Goal: Obtain resource: Obtain resource

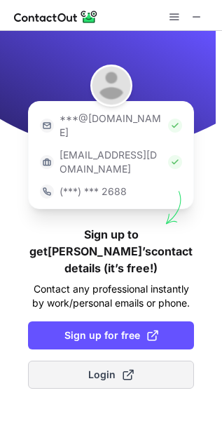
click at [79, 361] on button "Login" at bounding box center [111, 375] width 166 height 28
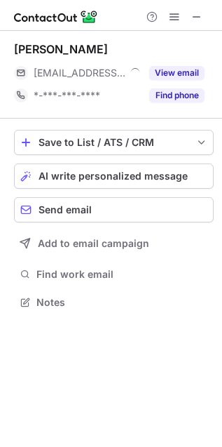
scroll to position [292, 222]
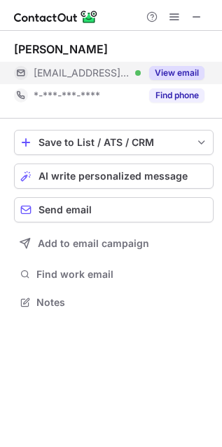
click at [187, 77] on button "View email" at bounding box center [176, 73] width 55 height 14
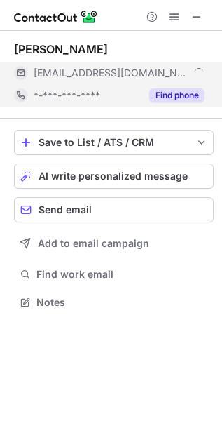
scroll to position [316, 222]
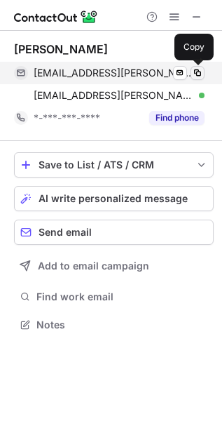
click at [198, 71] on span at bounding box center [197, 72] width 11 height 11
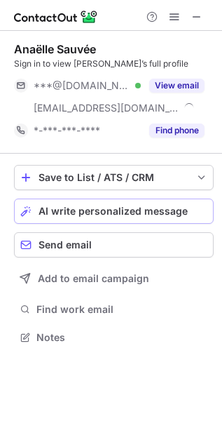
scroll to position [327, 222]
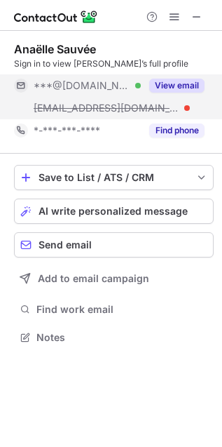
click at [159, 83] on button "View email" at bounding box center [176, 86] width 55 height 14
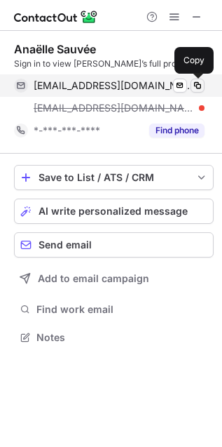
click at [204, 83] on button at bounding box center [198, 86] width 14 height 14
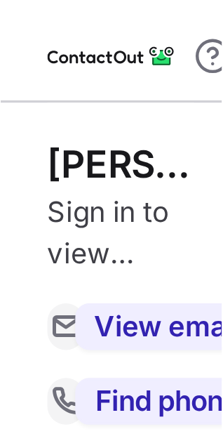
scroll to position [305, 223]
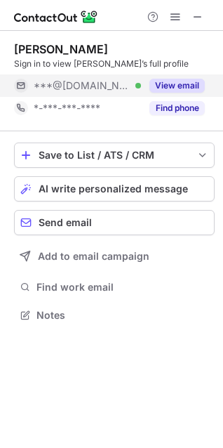
click at [179, 93] on div "View email" at bounding box center [173, 85] width 64 height 22
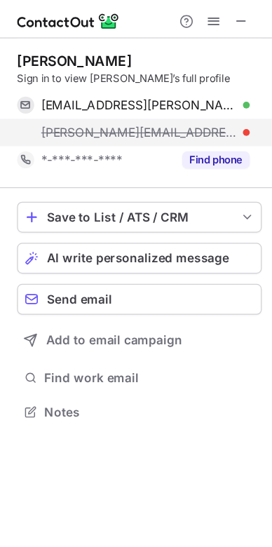
scroll to position [328, 223]
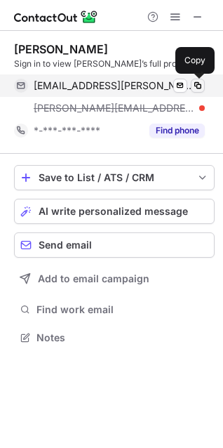
click at [204, 88] on button at bounding box center [198, 86] width 14 height 14
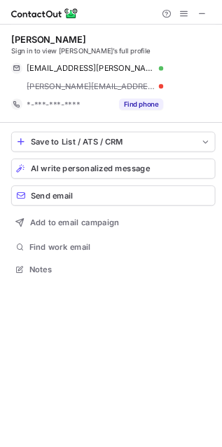
scroll to position [327, 222]
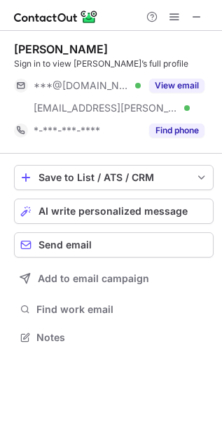
scroll to position [327, 222]
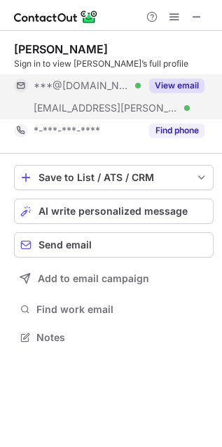
click at [172, 86] on button "View email" at bounding box center [176, 86] width 55 height 14
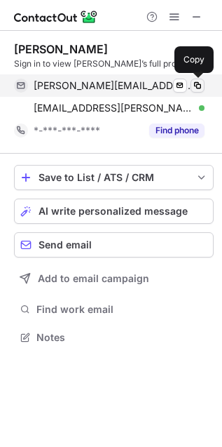
click at [198, 88] on span at bounding box center [197, 85] width 11 height 11
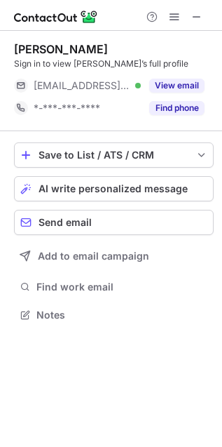
scroll to position [7, 7]
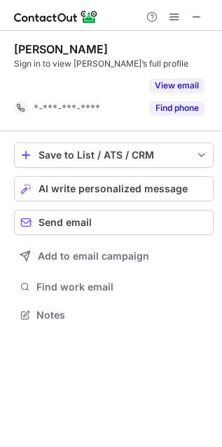
scroll to position [282, 222]
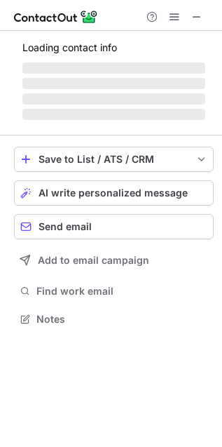
scroll to position [327, 222]
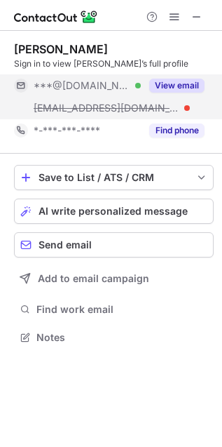
click at [171, 86] on button "View email" at bounding box center [176, 86] width 55 height 14
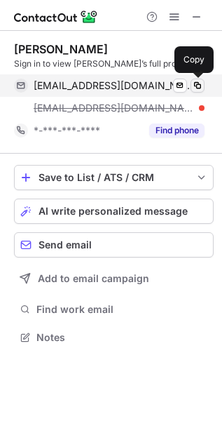
click at [201, 89] on span at bounding box center [197, 85] width 11 height 11
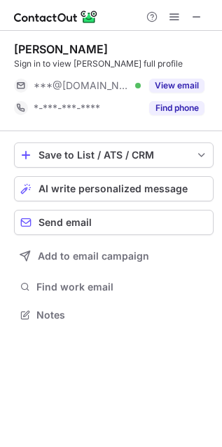
scroll to position [305, 222]
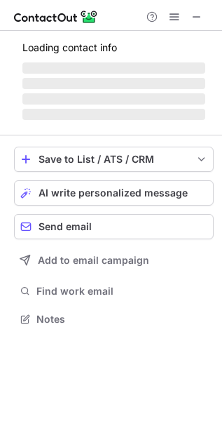
scroll to position [305, 222]
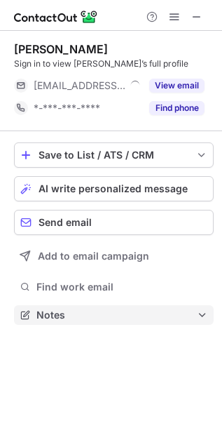
scroll to position [305, 222]
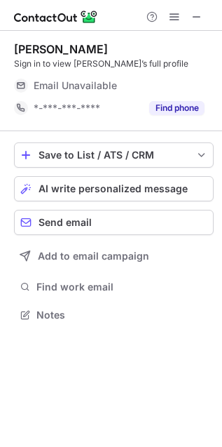
scroll to position [305, 222]
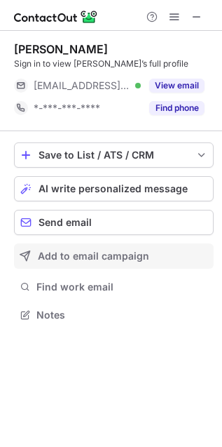
scroll to position [305, 222]
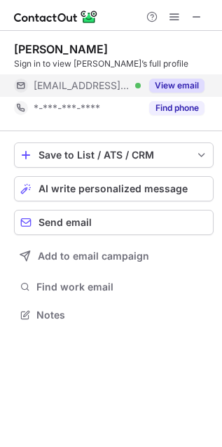
click at [180, 90] on button "View email" at bounding box center [176, 86] width 55 height 14
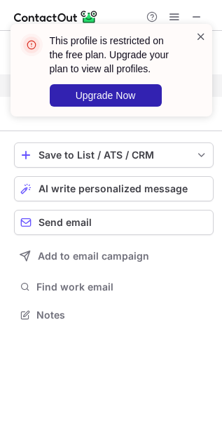
click at [200, 40] on span at bounding box center [201, 36] width 11 height 14
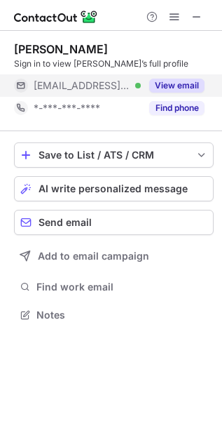
click at [167, 12] on div "This profile is restricted on the free plan. Upgrade your plan to view all prof…" at bounding box center [111, 76] width 225 height 132
click at [171, 15] on span at bounding box center [174, 16] width 11 height 11
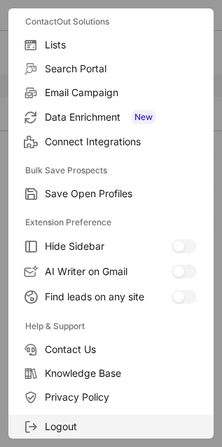
scroll to position [137, 0]
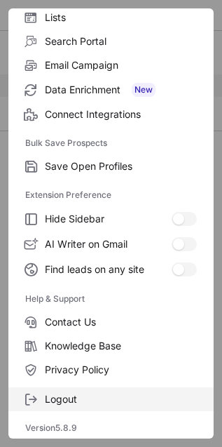
click at [63, 406] on label "Logout" at bounding box center [111, 399] width 206 height 24
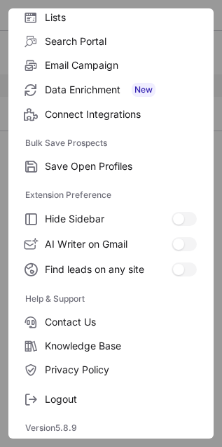
scroll to position [0, 0]
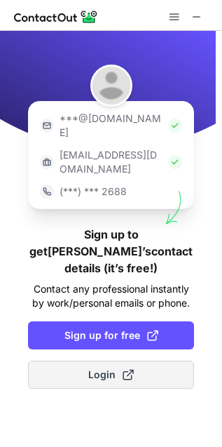
click at [93, 368] on span "Login" at bounding box center [111, 375] width 46 height 14
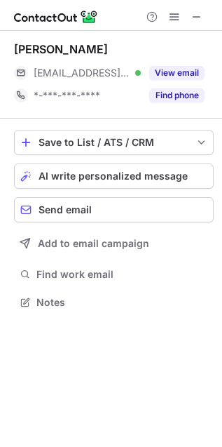
scroll to position [292, 222]
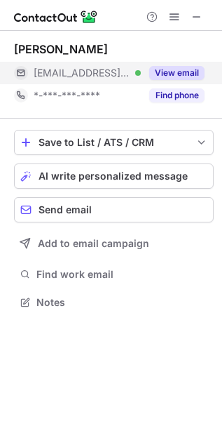
drag, startPoint x: 180, startPoint y: 71, endPoint x: 159, endPoint y: 81, distance: 24.2
click at [180, 71] on button "View email" at bounding box center [176, 73] width 55 height 14
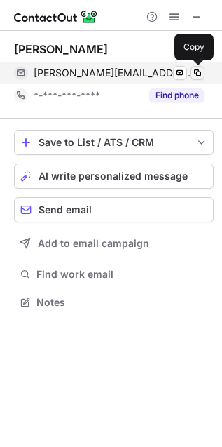
click at [198, 71] on span at bounding box center [197, 72] width 11 height 11
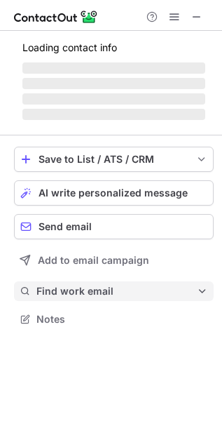
scroll to position [327, 222]
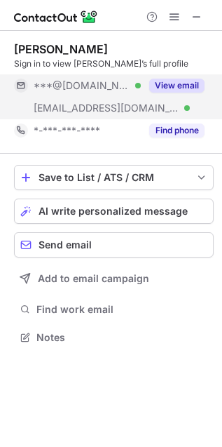
click at [187, 83] on button "View email" at bounding box center [176, 86] width 55 height 14
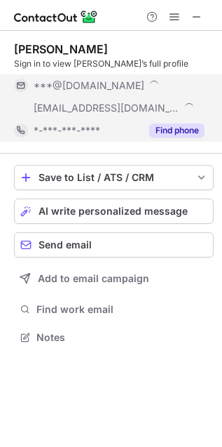
scroll to position [351, 222]
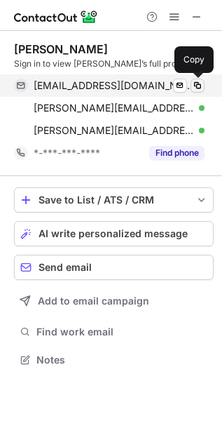
click at [197, 88] on span at bounding box center [197, 85] width 11 height 11
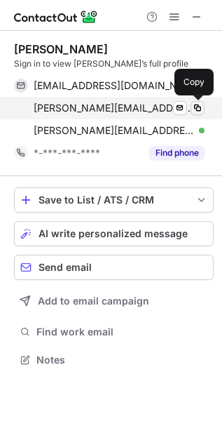
drag, startPoint x: 197, startPoint y: 106, endPoint x: 72, endPoint y: 114, distance: 125.2
click at [197, 107] on span at bounding box center [197, 107] width 11 height 11
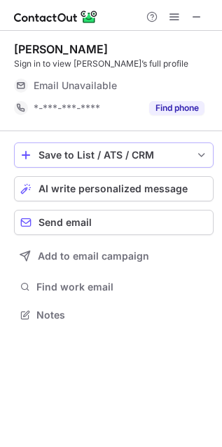
scroll to position [305, 222]
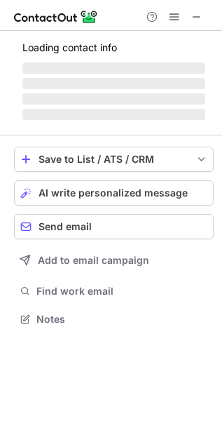
scroll to position [327, 222]
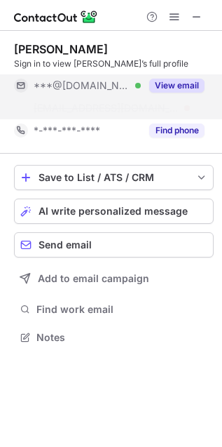
click at [201, 81] on button "View email" at bounding box center [176, 86] width 55 height 14
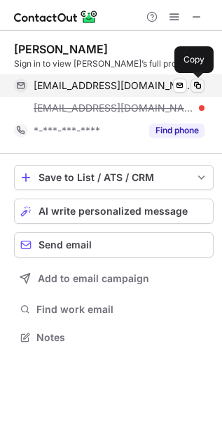
click at [196, 83] on span at bounding box center [197, 85] width 11 height 11
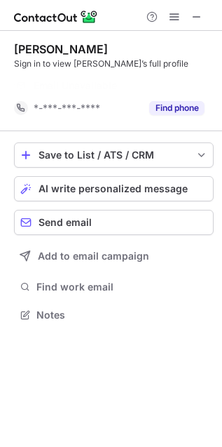
scroll to position [6, 7]
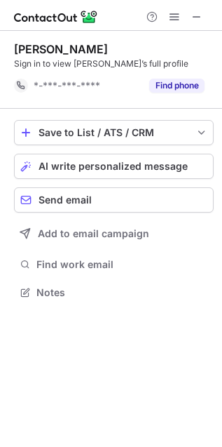
scroll to position [6, 7]
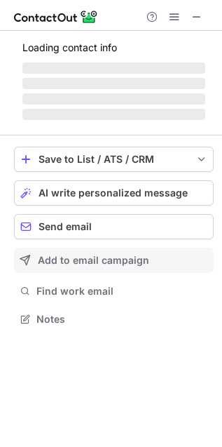
scroll to position [305, 222]
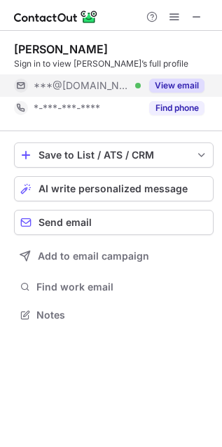
click at [190, 88] on button "View email" at bounding box center [176, 86] width 55 height 14
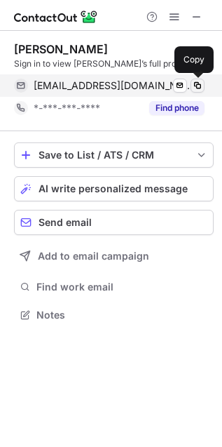
click at [198, 83] on span at bounding box center [197, 85] width 11 height 11
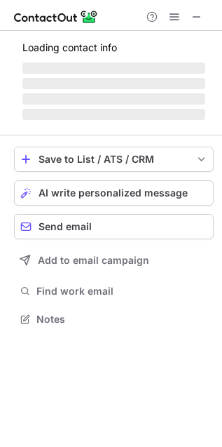
scroll to position [327, 222]
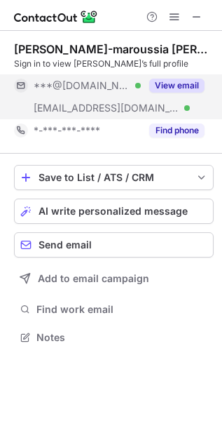
click at [169, 83] on button "View email" at bounding box center [176, 86] width 55 height 14
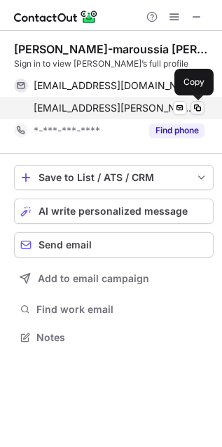
click at [194, 109] on span at bounding box center [197, 107] width 11 height 11
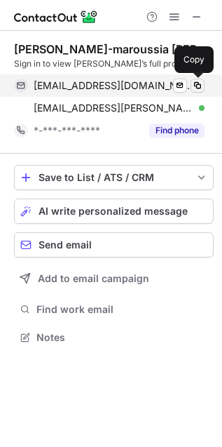
click at [204, 84] on button at bounding box center [198, 86] width 14 height 14
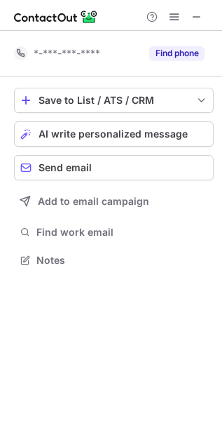
scroll to position [250, 222]
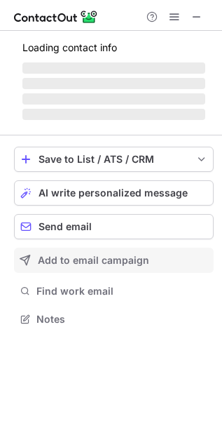
scroll to position [305, 222]
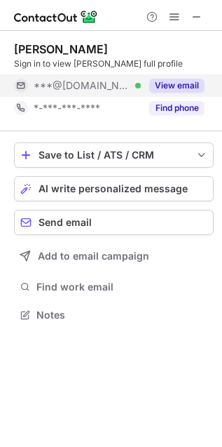
click at [160, 86] on button "View email" at bounding box center [176, 86] width 55 height 14
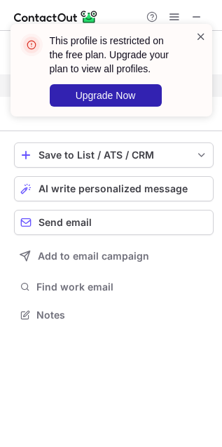
click at [198, 34] on span at bounding box center [201, 36] width 11 height 14
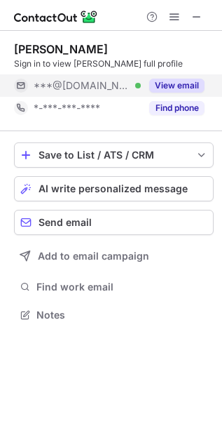
click at [181, 12] on div "This profile is restricted on the free plan. Upgrade your plan to view all prof…" at bounding box center [111, 76] width 225 height 132
click at [176, 13] on span at bounding box center [174, 16] width 11 height 11
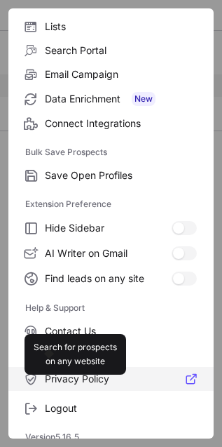
scroll to position [137, 0]
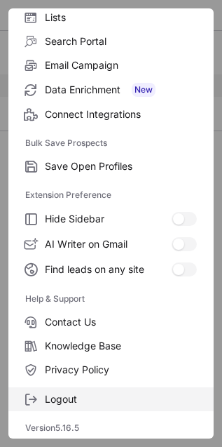
click at [70, 395] on span "Logout" at bounding box center [121, 399] width 152 height 13
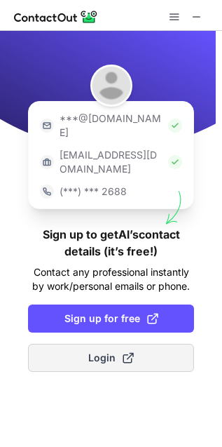
click at [99, 351] on span "Login" at bounding box center [111, 358] width 46 height 14
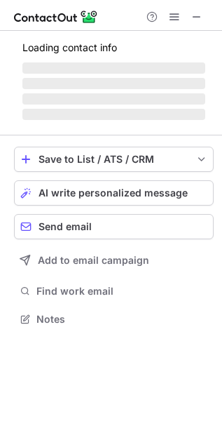
scroll to position [292, 222]
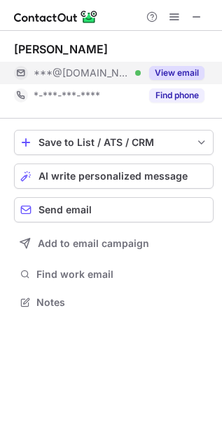
click at [167, 64] on div "View email" at bounding box center [173, 73] width 64 height 22
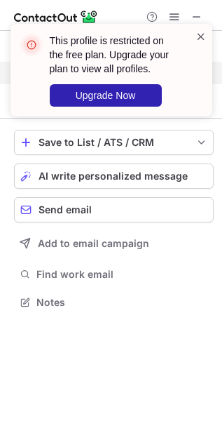
click at [204, 29] on span at bounding box center [201, 36] width 11 height 14
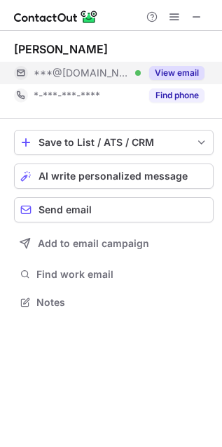
click at [173, 18] on div "This profile is restricted on the free plan. Upgrade your plan to view all prof…" at bounding box center [111, 76] width 225 height 132
click at [174, 16] on span at bounding box center [174, 16] width 11 height 11
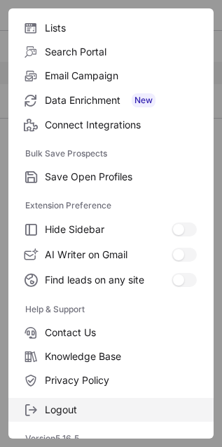
scroll to position [137, 0]
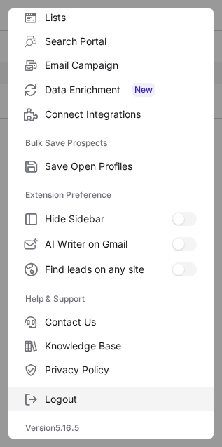
click at [83, 404] on span "Logout" at bounding box center [121, 399] width 152 height 13
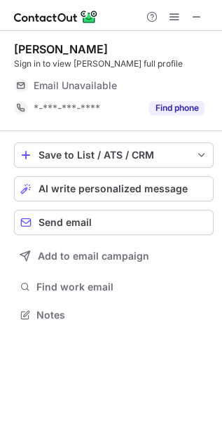
scroll to position [305, 222]
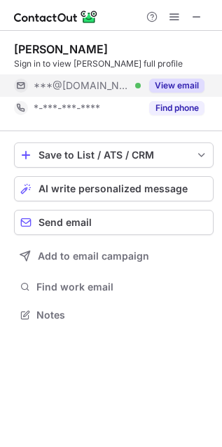
click at [166, 84] on button "View email" at bounding box center [176, 86] width 55 height 14
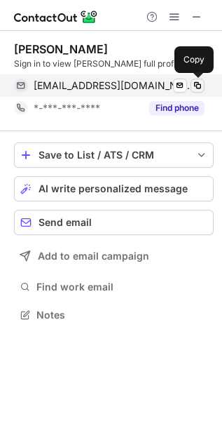
click at [198, 85] on span at bounding box center [197, 85] width 11 height 11
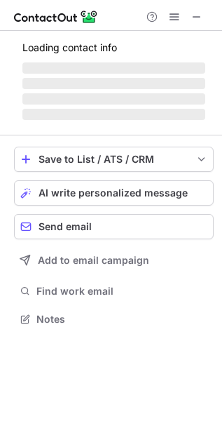
scroll to position [305, 222]
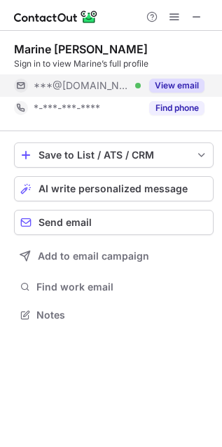
click at [181, 84] on button "View email" at bounding box center [176, 86] width 55 height 14
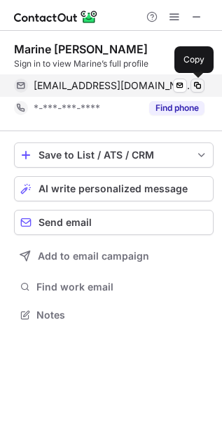
click at [194, 84] on span at bounding box center [197, 85] width 11 height 11
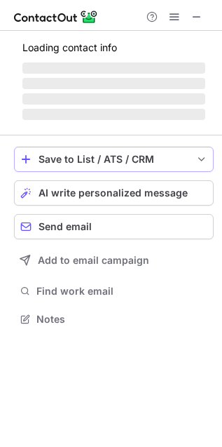
scroll to position [305, 222]
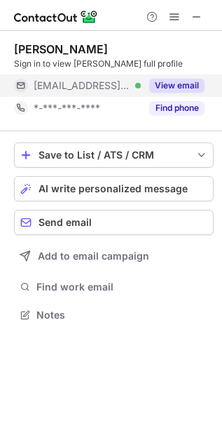
click at [181, 88] on button "View email" at bounding box center [176, 86] width 55 height 14
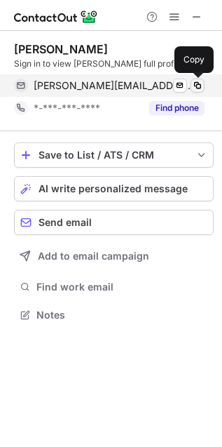
click at [197, 88] on span at bounding box center [197, 85] width 11 height 11
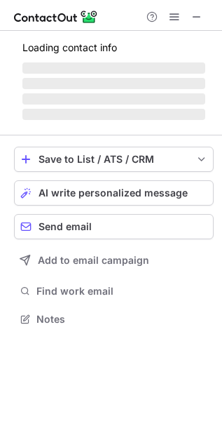
scroll to position [6, 6]
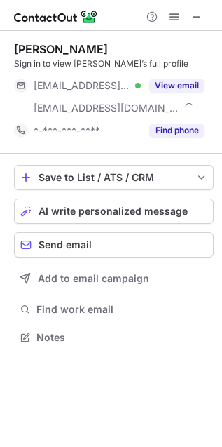
scroll to position [327, 222]
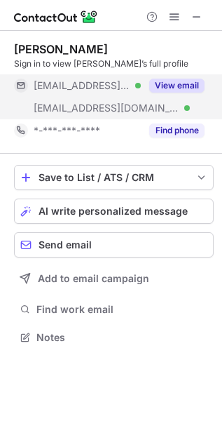
click at [173, 86] on button "View email" at bounding box center [176, 86] width 55 height 14
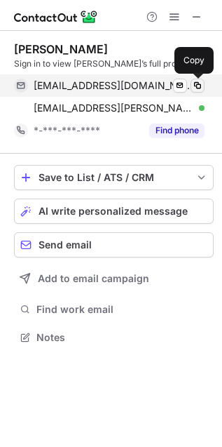
click at [200, 89] on span at bounding box center [197, 85] width 11 height 11
